Goal: Task Accomplishment & Management: Complete application form

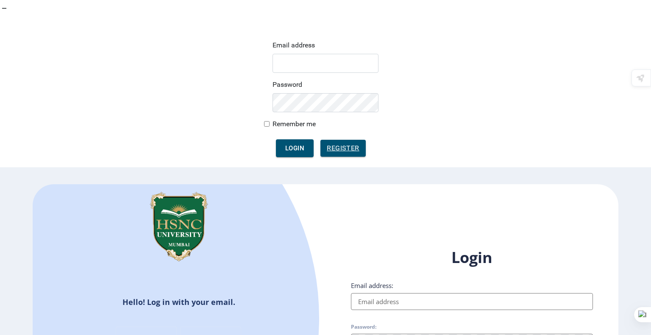
type input "[EMAIL_ADDRESS][DOMAIN_NAME]"
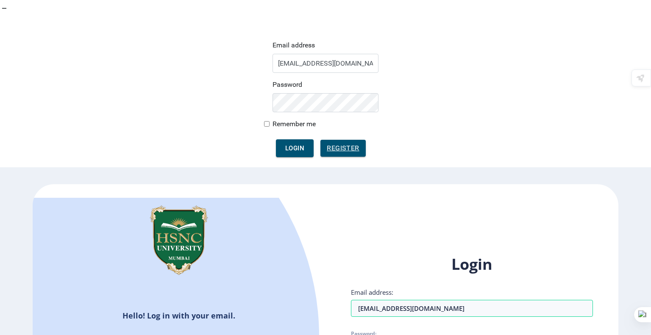
click at [354, 254] on div "Login Email address: [EMAIL_ADDRESS][DOMAIN_NAME] Password: Remember me Forgot …" at bounding box center [472, 335] width 242 height 162
checkbox input "true"
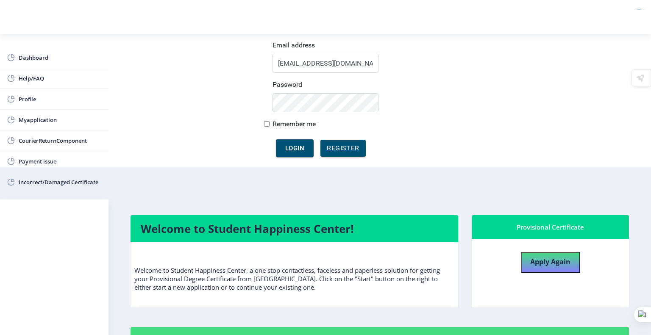
scroll to position [44, 0]
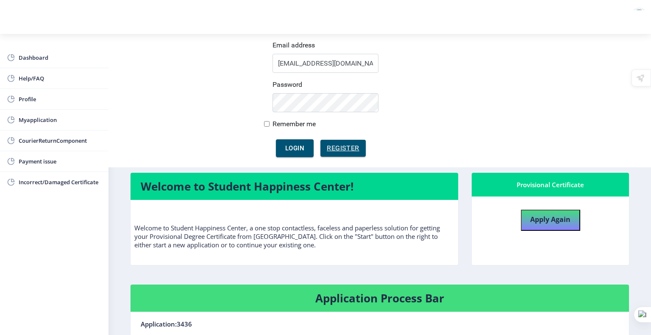
click at [63, 122] on span "Myapplication" at bounding box center [60, 120] width 83 height 10
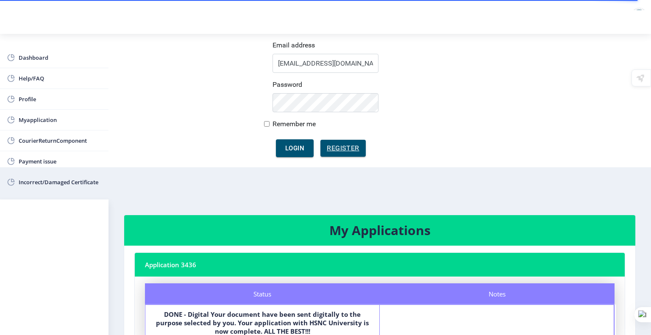
click at [53, 104] on link "Profile" at bounding box center [54, 99] width 108 height 20
select select "[DEMOGRAPHIC_DATA]"
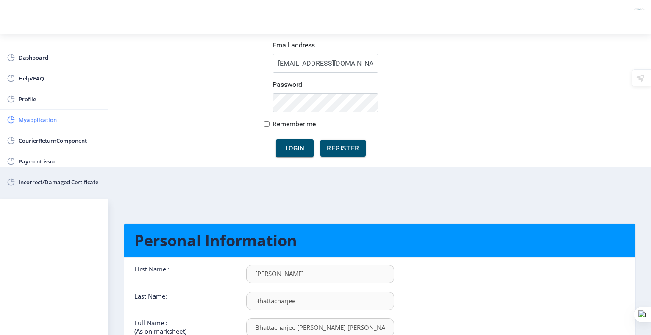
click at [60, 119] on span "Myapplication" at bounding box center [60, 120] width 83 height 10
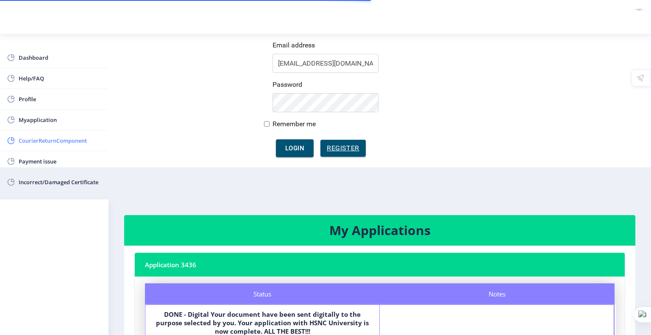
click at [66, 142] on span "CourierReturnComponent" at bounding box center [60, 141] width 83 height 10
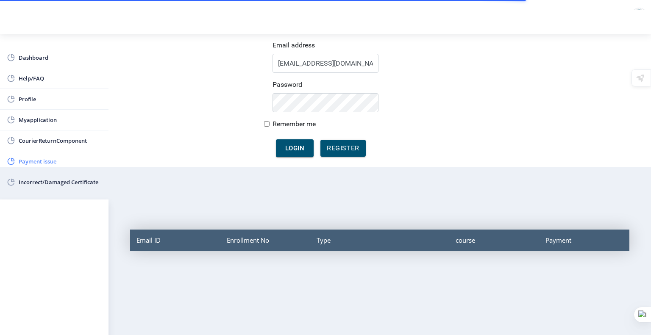
click at [70, 164] on span "Payment issue" at bounding box center [60, 161] width 83 height 10
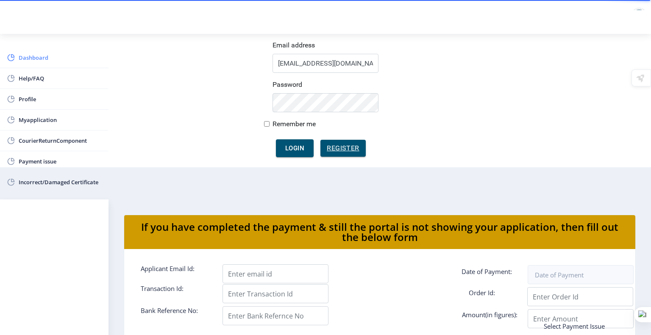
click at [40, 54] on span "Dashboard" at bounding box center [60, 58] width 83 height 10
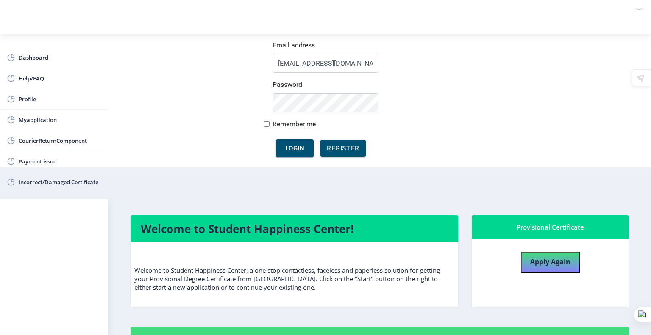
scroll to position [44, 0]
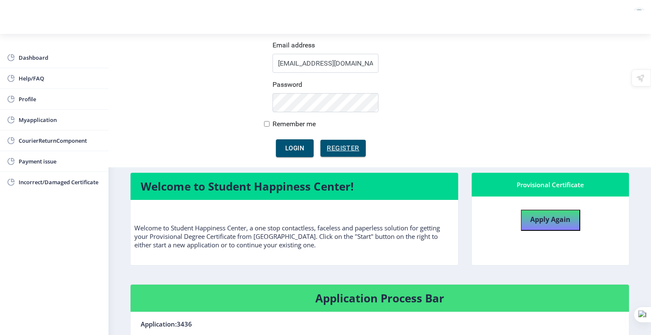
click at [622, 14] on label "[PERSON_NAME]" at bounding box center [602, 14] width 55 height 7
click at [640, 11] on div at bounding box center [638, 16] width 17 height 17
click at [11, 19] on rect at bounding box center [12, 15] width 8 height 8
